Goal: Information Seeking & Learning: Learn about a topic

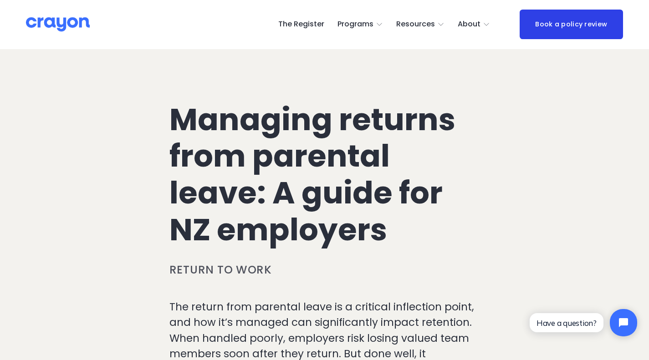
click at [0, 0] on span "Nest: Baby Prep" at bounding box center [0, 0] width 0 height 0
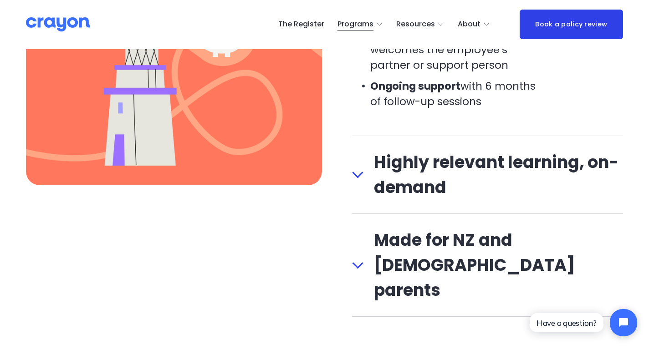
scroll to position [1028, 0]
click at [364, 185] on span "Highly relevant learning, on-demand" at bounding box center [493, 175] width 260 height 50
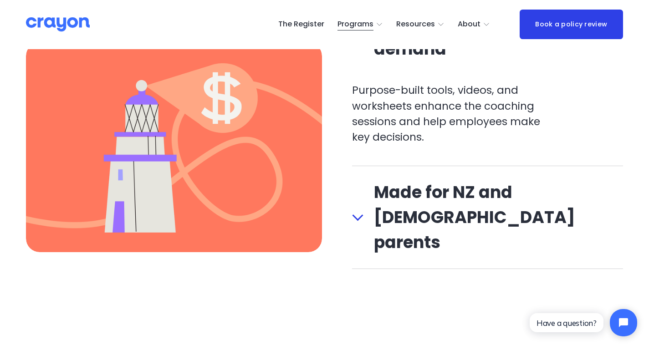
scroll to position [962, 0]
click at [357, 210] on div at bounding box center [357, 215] width 11 height 11
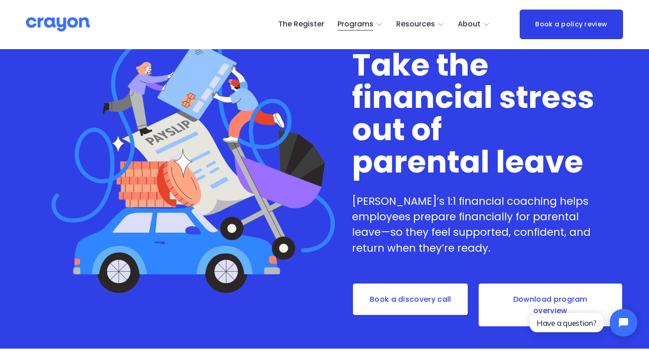
scroll to position [0, 0]
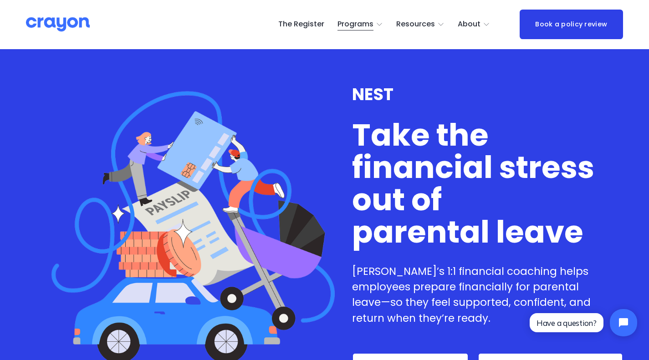
click at [0, 0] on span "Parent Hub" at bounding box center [0, 0] width 0 height 0
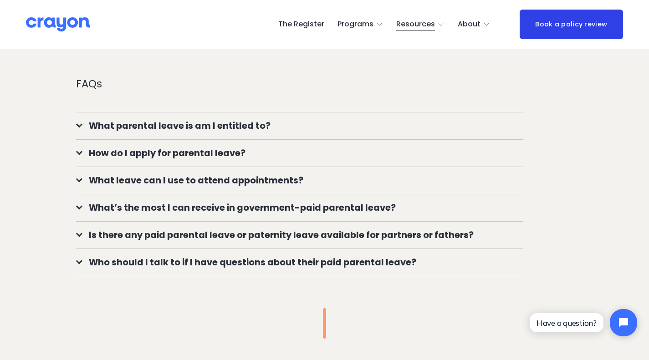
scroll to position [686, 0]
click at [80, 128] on div at bounding box center [79, 124] width 6 height 6
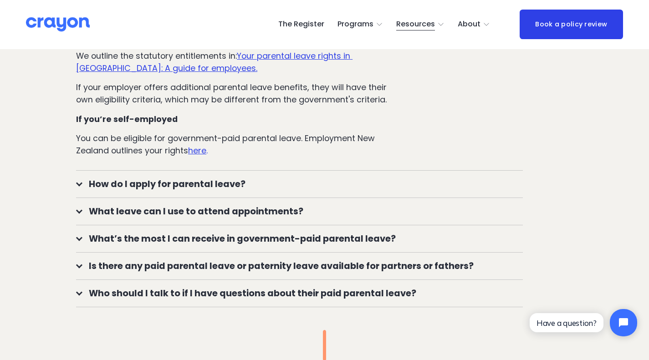
scroll to position [796, 0]
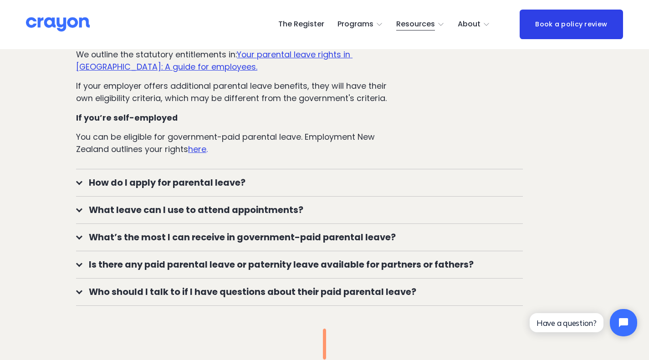
click at [80, 185] on div at bounding box center [79, 182] width 6 height 6
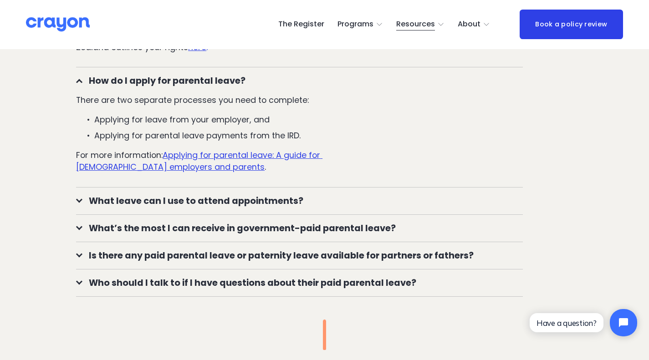
scroll to position [902, 0]
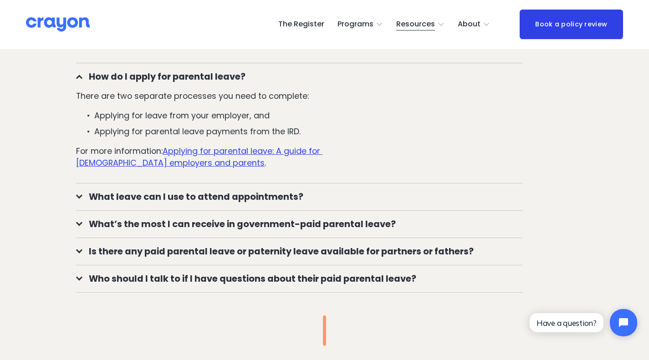
click at [79, 199] on div at bounding box center [79, 196] width 6 height 6
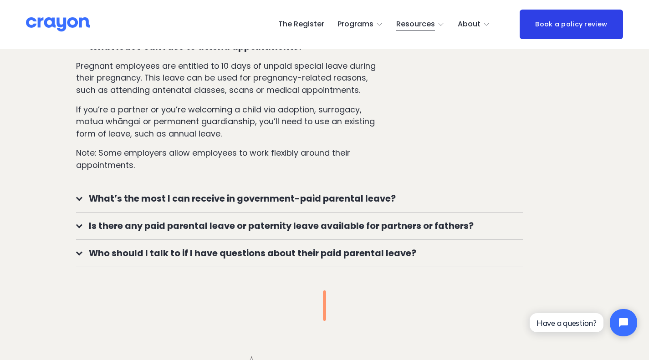
scroll to position [1053, 0]
click at [77, 202] on div at bounding box center [79, 198] width 6 height 6
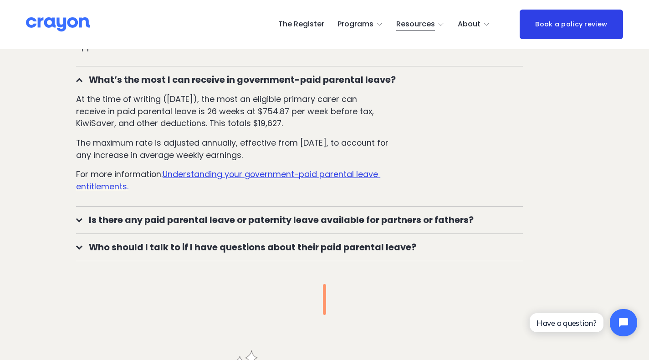
scroll to position [1172, 0]
click at [77, 222] on div at bounding box center [79, 219] width 6 height 6
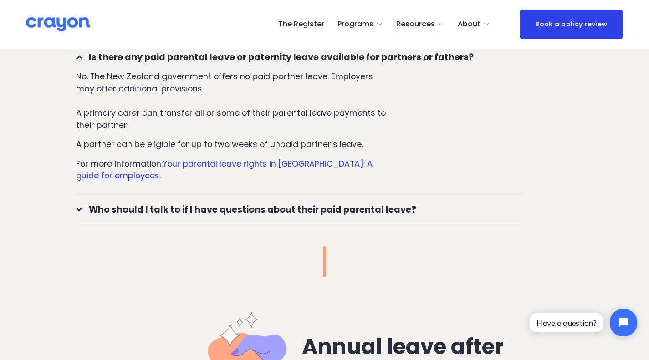
scroll to position [1335, 0]
click at [79, 211] on button "Who should I talk to if I have questions about their paid parental leave?" at bounding box center [299, 209] width 447 height 27
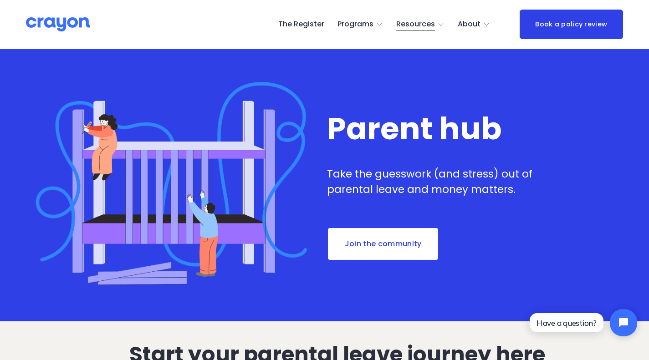
scroll to position [0, 0]
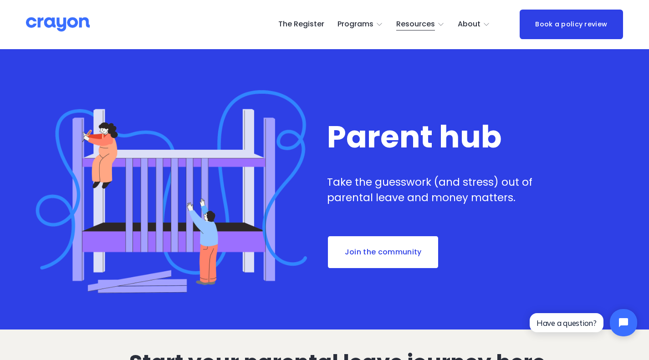
click at [0, 0] on span "Restart: Redundancy" at bounding box center [0, 0] width 0 height 0
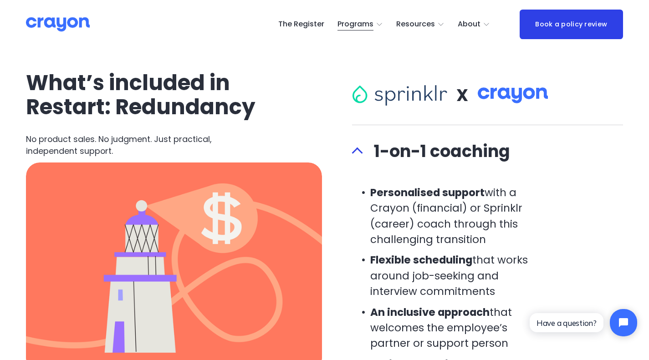
scroll to position [727, 0]
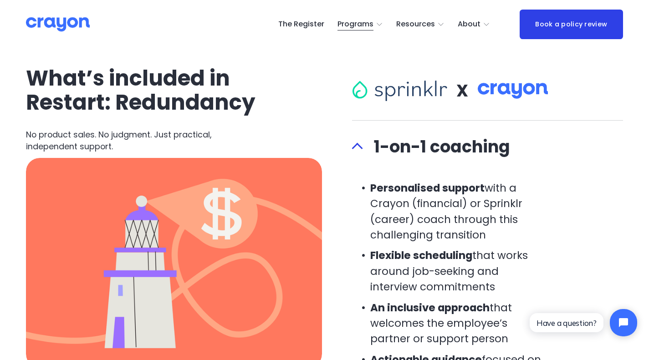
click at [414, 98] on div at bounding box center [399, 91] width 95 height 21
